Goal: Contribute content: Add original content to the website for others to see

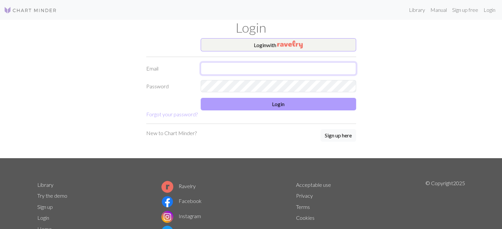
type input "[EMAIL_ADDRESS][DOMAIN_NAME]"
click at [252, 105] on button "Login" at bounding box center [279, 104] width 156 height 13
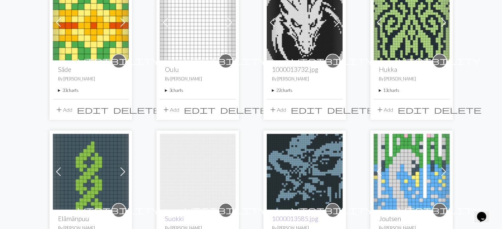
scroll to position [66, 0]
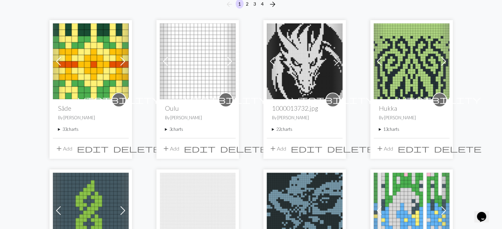
click at [273, 129] on summary "22 charts" at bounding box center [304, 129] width 65 height 6
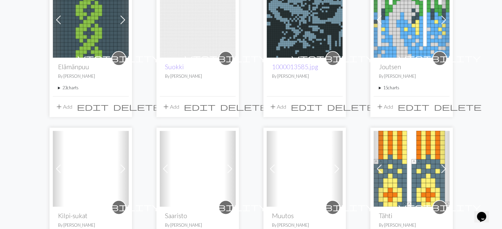
scroll to position [726, 0]
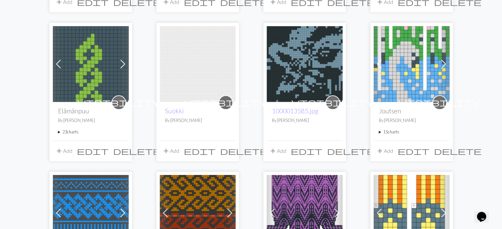
click at [59, 129] on summary "23 charts" at bounding box center [90, 132] width 65 height 6
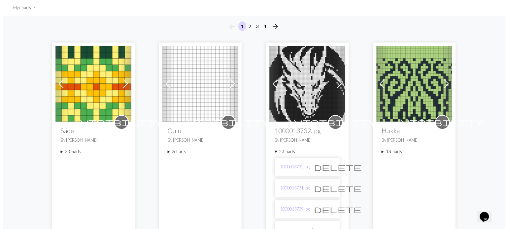
scroll to position [0, 0]
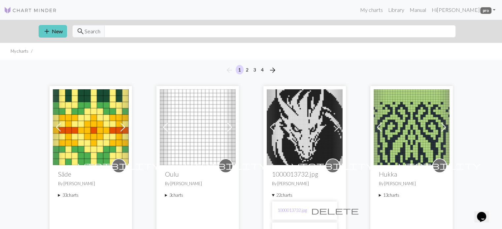
click at [48, 29] on span "add" at bounding box center [47, 31] width 8 height 9
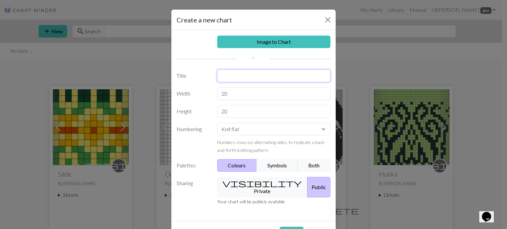
click at [235, 78] on input "text" at bounding box center [274, 76] width 114 height 13
type input "Kissa"
drag, startPoint x: 230, startPoint y: 112, endPoint x: 217, endPoint y: 113, distance: 13.6
click at [217, 112] on input "20" at bounding box center [274, 111] width 114 height 13
type input "50"
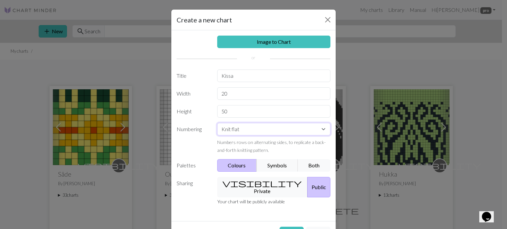
click at [220, 124] on select "Knit flat Knit in the round Lace knitting Cross stitch" at bounding box center [274, 129] width 114 height 13
select select "round"
click at [217, 123] on select "Knit flat Knit in the round Lace knitting Cross stitch" at bounding box center [274, 129] width 114 height 13
click at [252, 183] on button "visibility Private" at bounding box center [262, 187] width 91 height 20
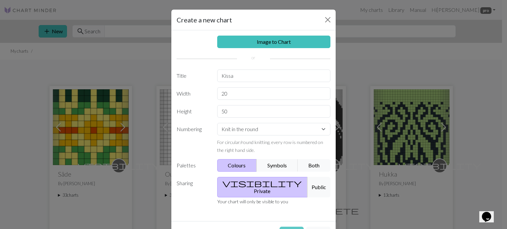
click at [291, 227] on button "Create" at bounding box center [292, 233] width 24 height 13
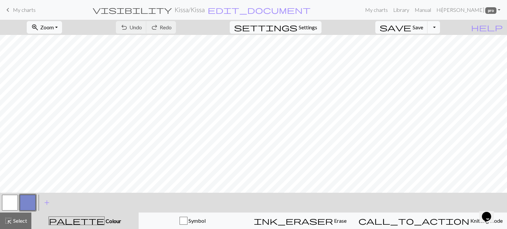
click at [12, 201] on button "button" at bounding box center [10, 203] width 16 height 16
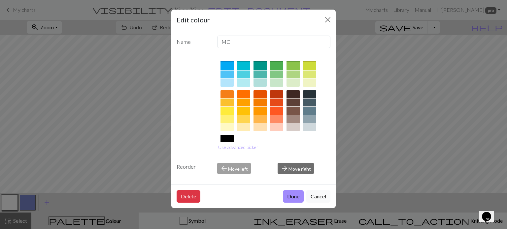
scroll to position [66, 0]
click at [310, 117] on div at bounding box center [309, 119] width 13 height 8
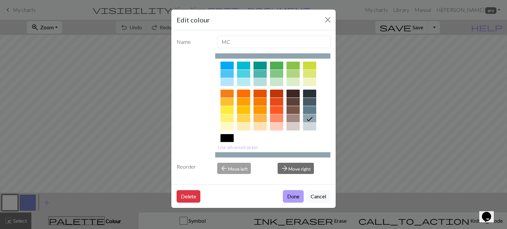
click at [292, 199] on button "Done" at bounding box center [293, 196] width 21 height 13
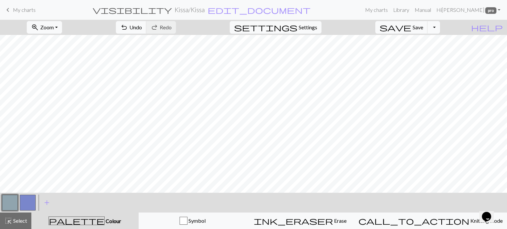
click at [24, 205] on button "button" at bounding box center [28, 203] width 16 height 16
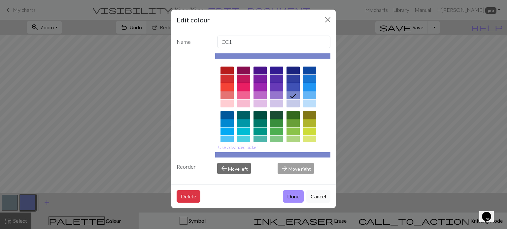
click at [240, 94] on div at bounding box center [243, 95] width 13 height 8
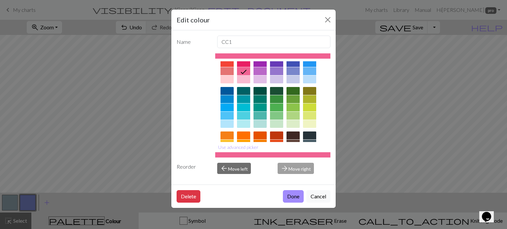
scroll to position [33, 0]
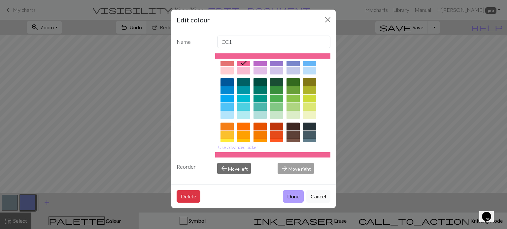
click at [292, 197] on button "Done" at bounding box center [293, 196] width 21 height 13
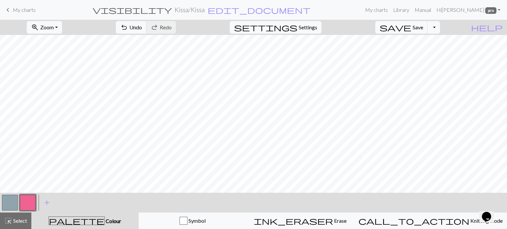
drag, startPoint x: 7, startPoint y: 200, endPoint x: 32, endPoint y: 195, distance: 25.7
click at [7, 200] on button "button" at bounding box center [10, 203] width 16 height 16
drag, startPoint x: 31, startPoint y: 199, endPoint x: 48, endPoint y: 195, distance: 16.7
click at [32, 199] on button "button" at bounding box center [28, 203] width 16 height 16
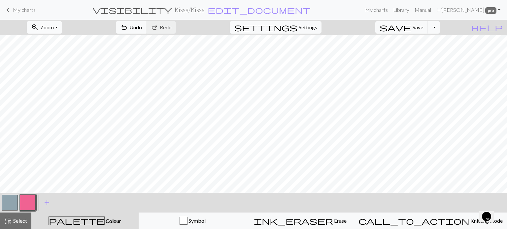
click at [53, 23] on button "zoom_in Zoom Zoom" at bounding box center [44, 27] width 35 height 13
click at [62, 42] on button "Fit all" at bounding box center [53, 42] width 52 height 11
click at [142, 30] on span "Undo" at bounding box center [135, 27] width 13 height 6
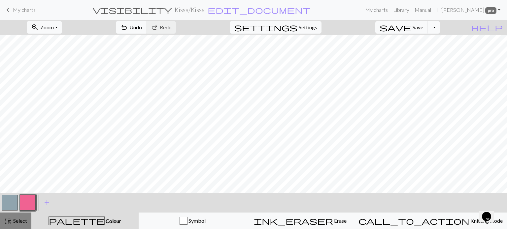
click at [13, 219] on span "Select" at bounding box center [19, 221] width 15 height 6
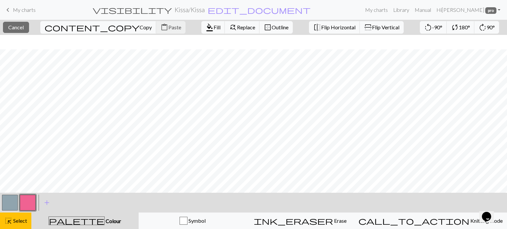
scroll to position [35, 0]
drag, startPoint x: 5, startPoint y: 207, endPoint x: 34, endPoint y: 192, distance: 32.2
click at [6, 207] on button "button" at bounding box center [10, 203] width 16 height 16
click at [201, 31] on button "format_color_fill Fill" at bounding box center [213, 27] width 24 height 13
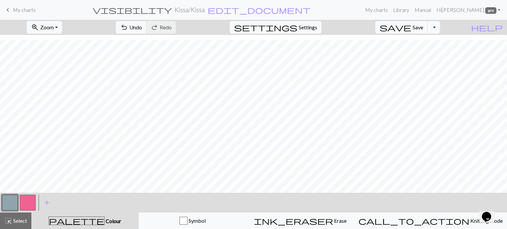
drag, startPoint x: 27, startPoint y: 203, endPoint x: 106, endPoint y: 190, distance: 80.0
click at [27, 203] on button "button" at bounding box center [28, 203] width 16 height 16
click at [315, 28] on span "Settings" at bounding box center [308, 27] width 18 height 8
select select "aran"
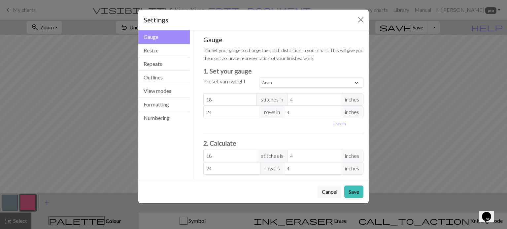
click at [159, 37] on button "Gauge" at bounding box center [164, 37] width 52 height 14
click at [334, 192] on button "Cancel" at bounding box center [330, 192] width 24 height 13
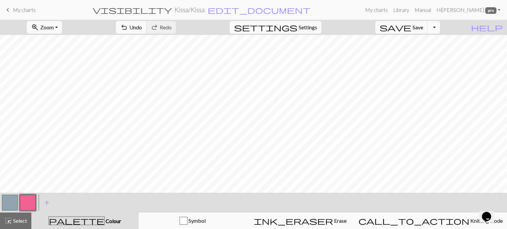
click at [29, 206] on button "button" at bounding box center [28, 203] width 16 height 16
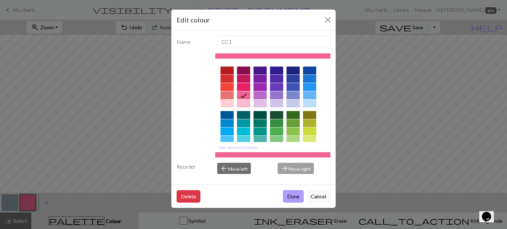
click at [294, 198] on button "Done" at bounding box center [293, 196] width 21 height 13
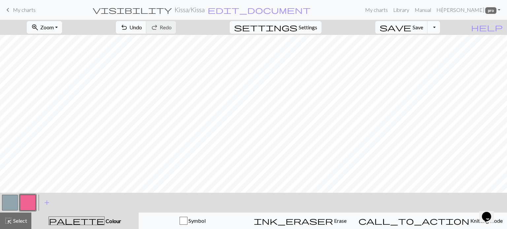
drag, startPoint x: 9, startPoint y: 203, endPoint x: 23, endPoint y: 192, distance: 17.4
click at [14, 199] on button "button" at bounding box center [10, 203] width 16 height 16
drag, startPoint x: 6, startPoint y: 201, endPoint x: 19, endPoint y: 192, distance: 15.7
click at [19, 192] on div "zoom_in Zoom Zoom Fit all Fit width Fit height 50% 100% 150% 200% undo Undo Und…" at bounding box center [253, 125] width 507 height 210
click at [28, 201] on button "button" at bounding box center [28, 203] width 16 height 16
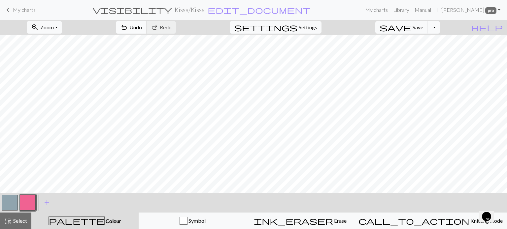
click at [142, 25] on span "Undo" at bounding box center [135, 27] width 13 height 6
drag, startPoint x: 9, startPoint y: 207, endPoint x: 40, endPoint y: 193, distance: 33.4
click at [13, 205] on button "button" at bounding box center [10, 203] width 16 height 16
drag, startPoint x: 30, startPoint y: 205, endPoint x: 65, endPoint y: 194, distance: 36.9
click at [32, 204] on button "button" at bounding box center [28, 203] width 16 height 16
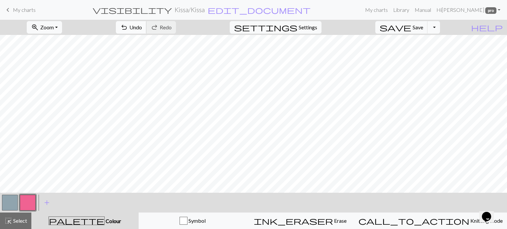
click at [142, 25] on span "Undo" at bounding box center [135, 27] width 13 height 6
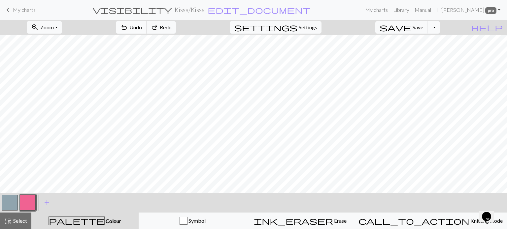
click at [142, 26] on span "Undo" at bounding box center [135, 27] width 13 height 6
drag, startPoint x: 10, startPoint y: 200, endPoint x: 38, endPoint y: 191, distance: 30.2
click at [12, 200] on button "button" at bounding box center [10, 203] width 16 height 16
click at [27, 204] on button "button" at bounding box center [28, 203] width 16 height 16
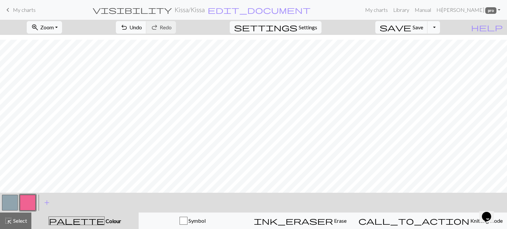
click at [28, 204] on button "button" at bounding box center [28, 203] width 16 height 16
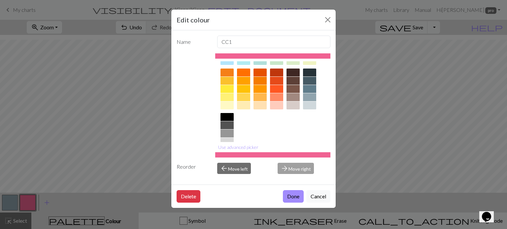
scroll to position [106, 0]
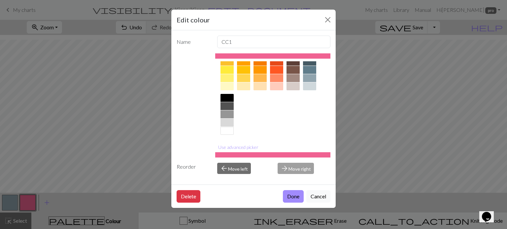
click at [227, 121] on div at bounding box center [227, 123] width 13 height 8
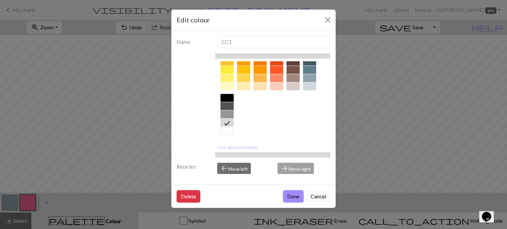
click at [297, 196] on button "Done" at bounding box center [293, 196] width 21 height 13
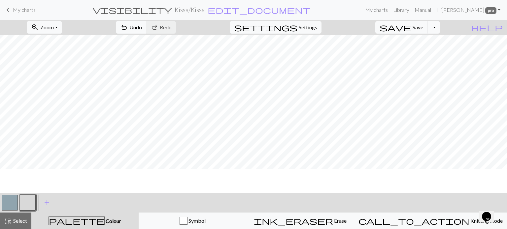
scroll to position [0, 0]
click at [147, 22] on button "undo Undo Undo" at bounding box center [131, 27] width 31 height 13
click at [142, 27] on span "Undo" at bounding box center [135, 27] width 13 height 6
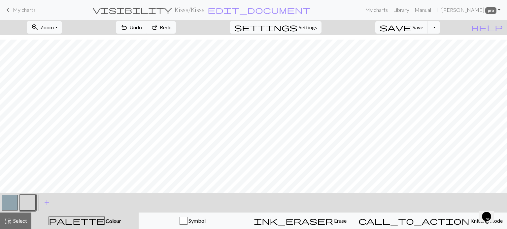
click at [5, 199] on button "button" at bounding box center [10, 203] width 16 height 16
click at [30, 206] on button "button" at bounding box center [28, 203] width 16 height 16
drag, startPoint x: 0, startPoint y: 202, endPoint x: 25, endPoint y: 192, distance: 27.1
click at [9, 198] on div "< > add Add a colour" at bounding box center [253, 203] width 507 height 20
drag, startPoint x: 5, startPoint y: 202, endPoint x: 13, endPoint y: 198, distance: 8.3
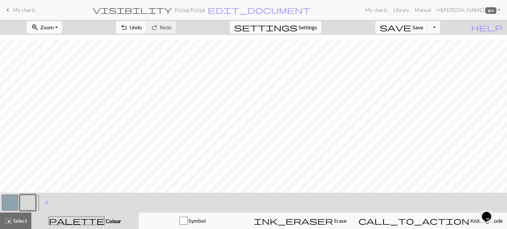
click at [8, 200] on button "button" at bounding box center [10, 203] width 16 height 16
drag, startPoint x: 25, startPoint y: 201, endPoint x: 39, endPoint y: 200, distance: 13.5
click at [27, 200] on button "button" at bounding box center [28, 203] width 16 height 16
